Goal: Find contact information: Obtain details needed to contact an individual or organization

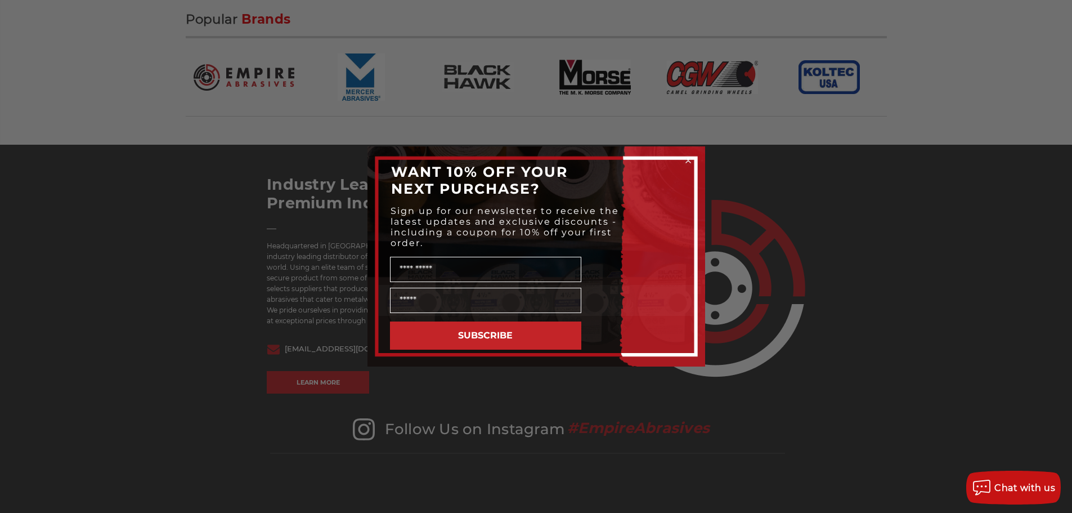
scroll to position [2082, 0]
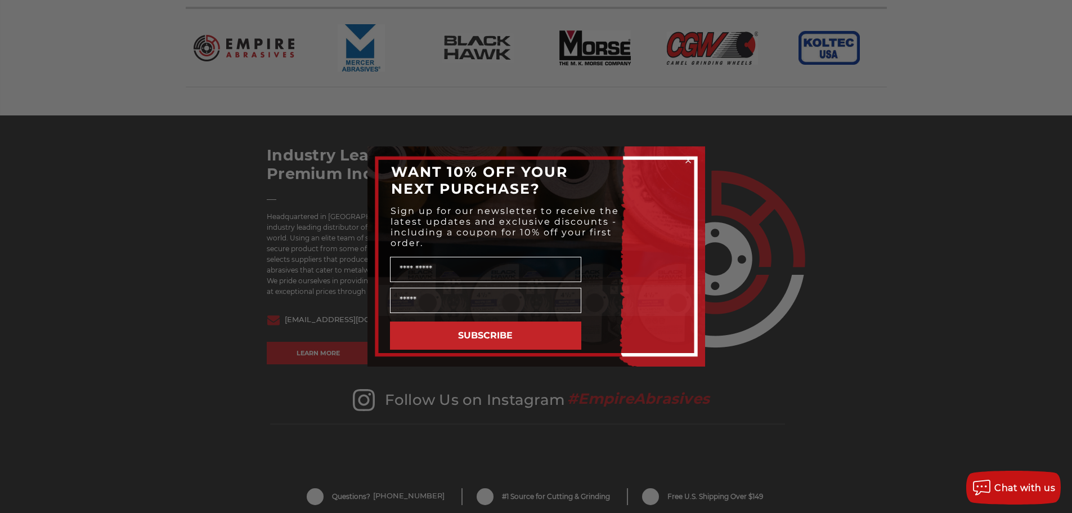
click at [684, 160] on circle "Close dialog" at bounding box center [688, 160] width 11 height 11
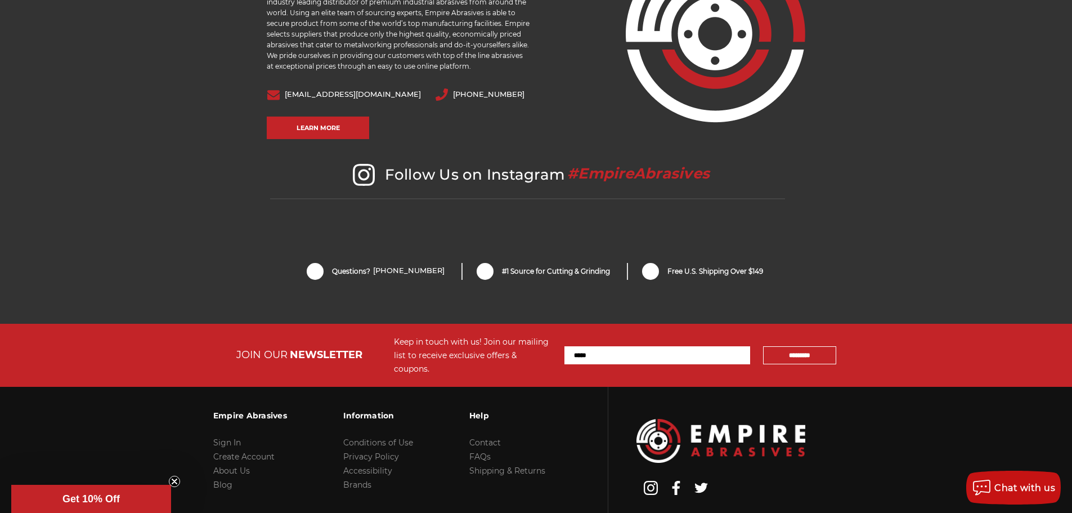
scroll to position [2371, 0]
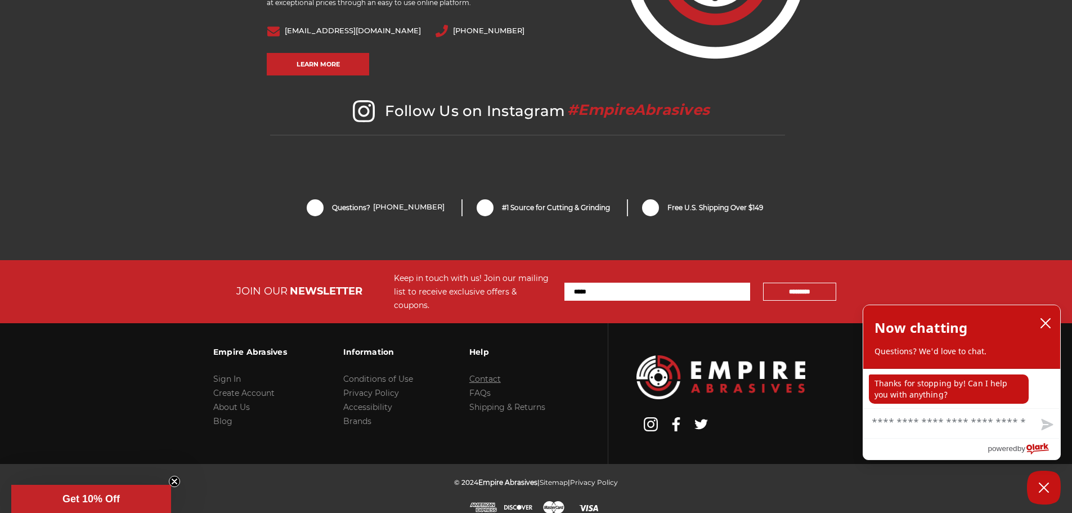
click at [485, 374] on link "Contact" at bounding box center [485, 379] width 32 height 10
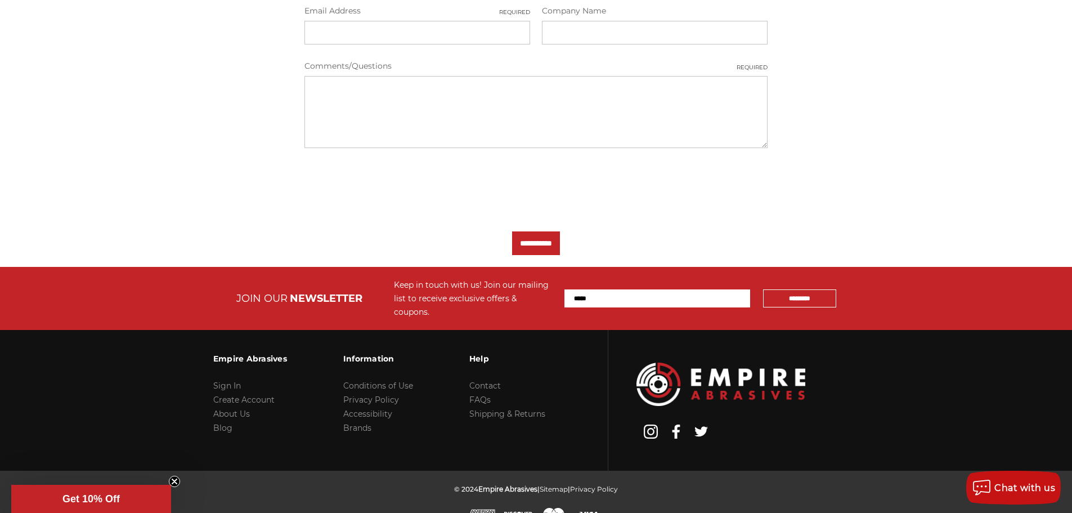
scroll to position [442, 0]
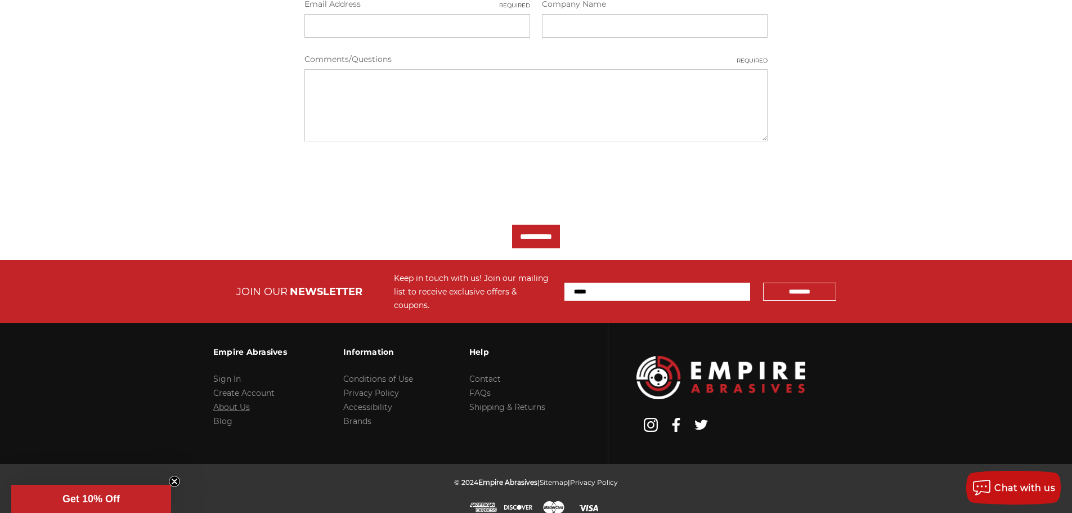
click at [244, 402] on link "About Us" at bounding box center [231, 407] width 37 height 10
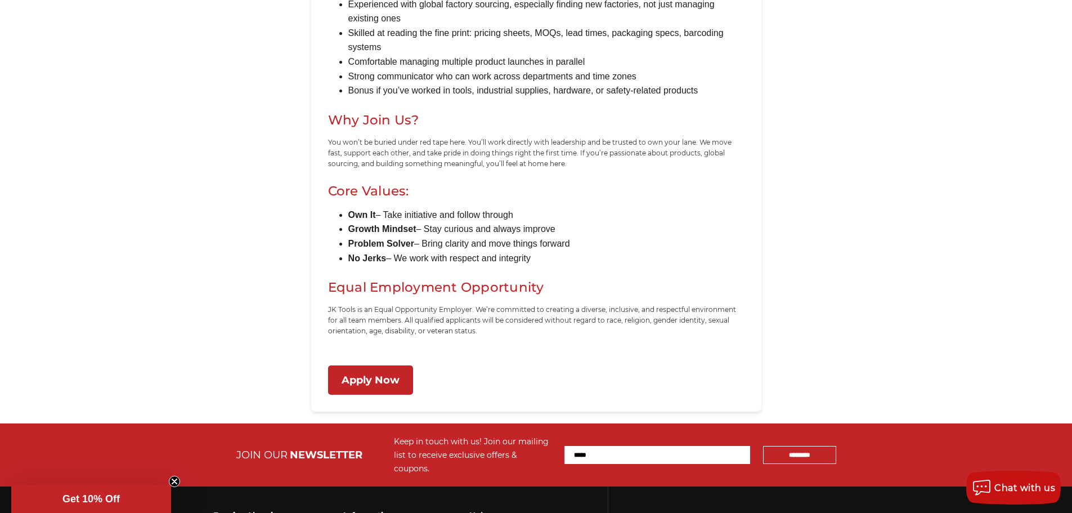
scroll to position [957, 0]
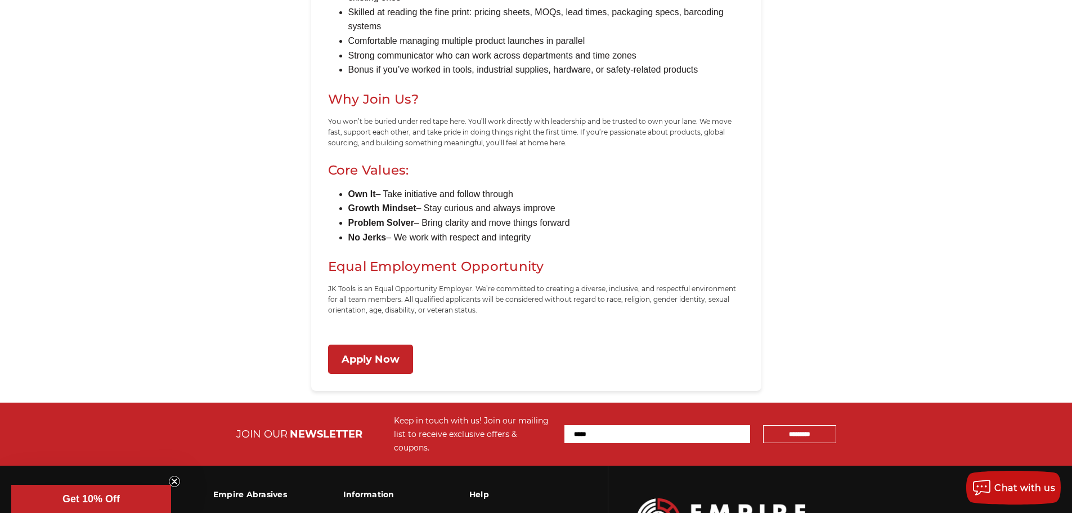
click at [391, 364] on link "Apply Now" at bounding box center [370, 359] width 85 height 30
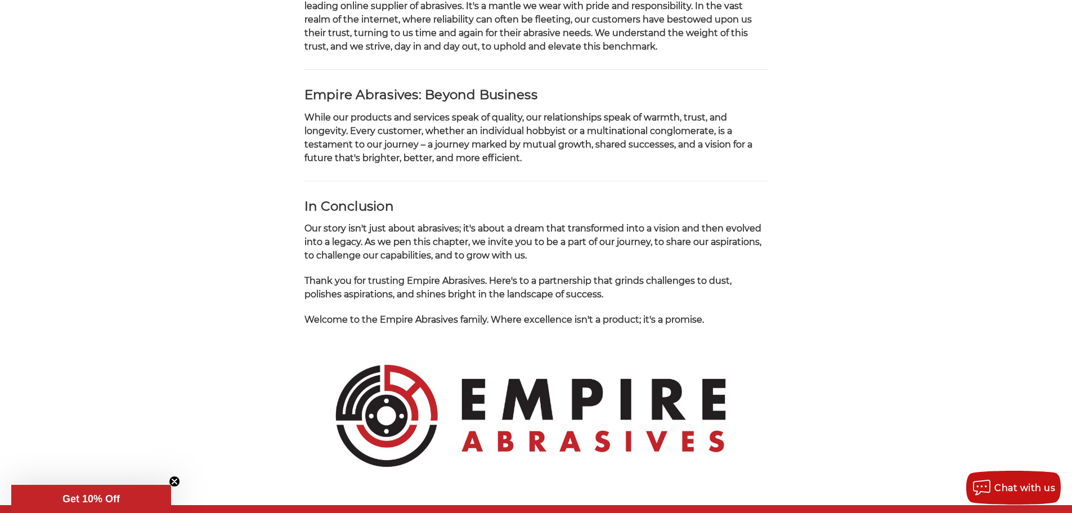
scroll to position [900, 0]
